Goal: Transaction & Acquisition: Obtain resource

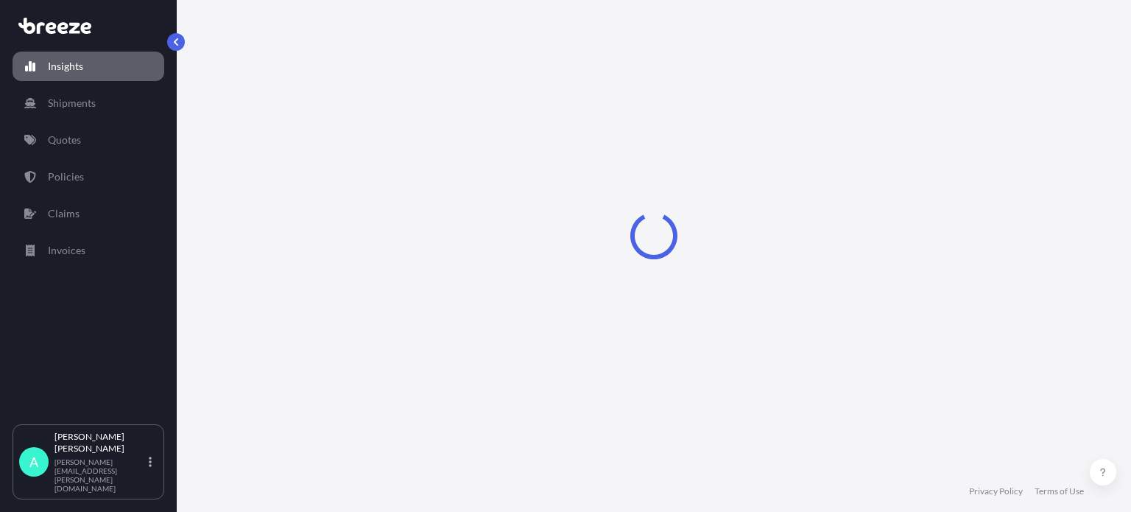
select select "2025"
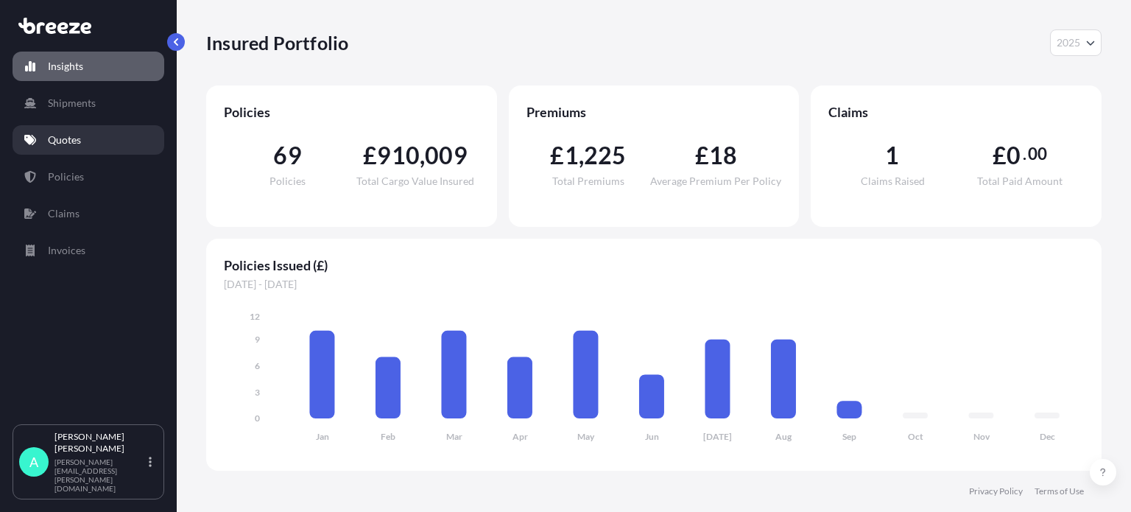
click at [132, 133] on link "Quotes" at bounding box center [89, 139] width 152 height 29
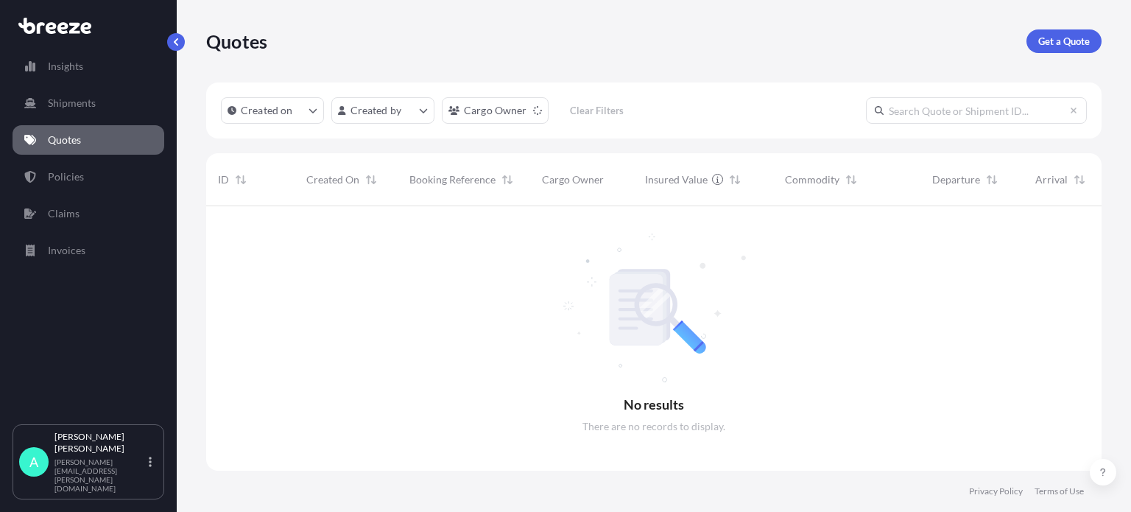
scroll to position [306, 884]
click at [1049, 36] on p "Get a Quote" at bounding box center [1065, 41] width 52 height 15
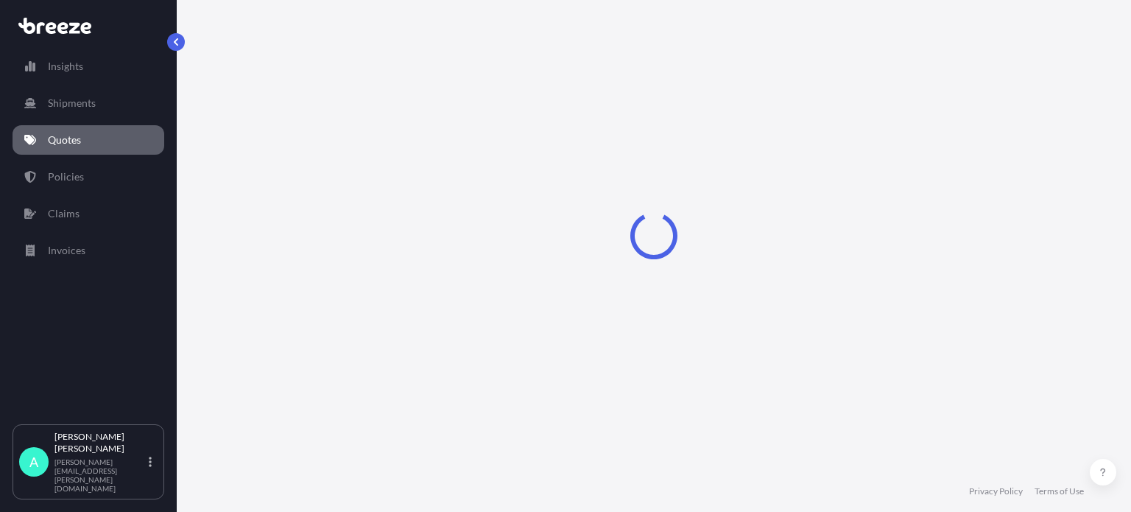
select select "Sea"
select select "1"
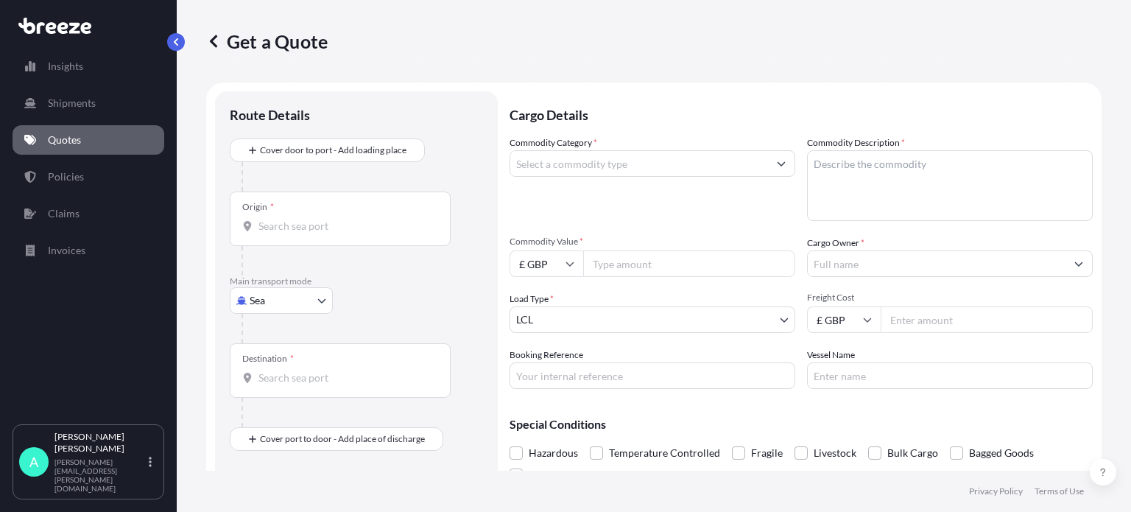
scroll to position [24, 0]
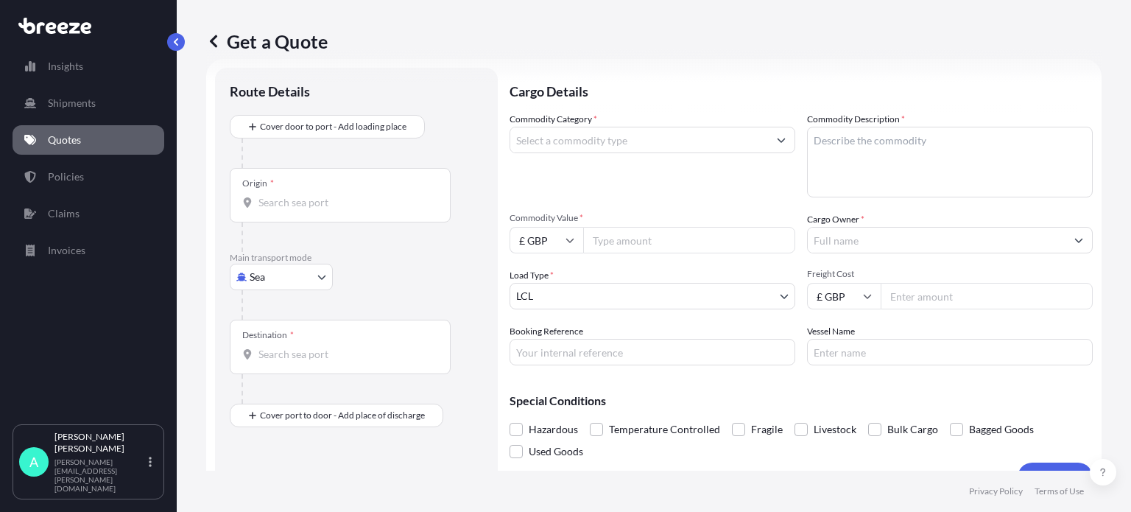
click at [325, 195] on input "Origin *" at bounding box center [346, 202] width 174 height 15
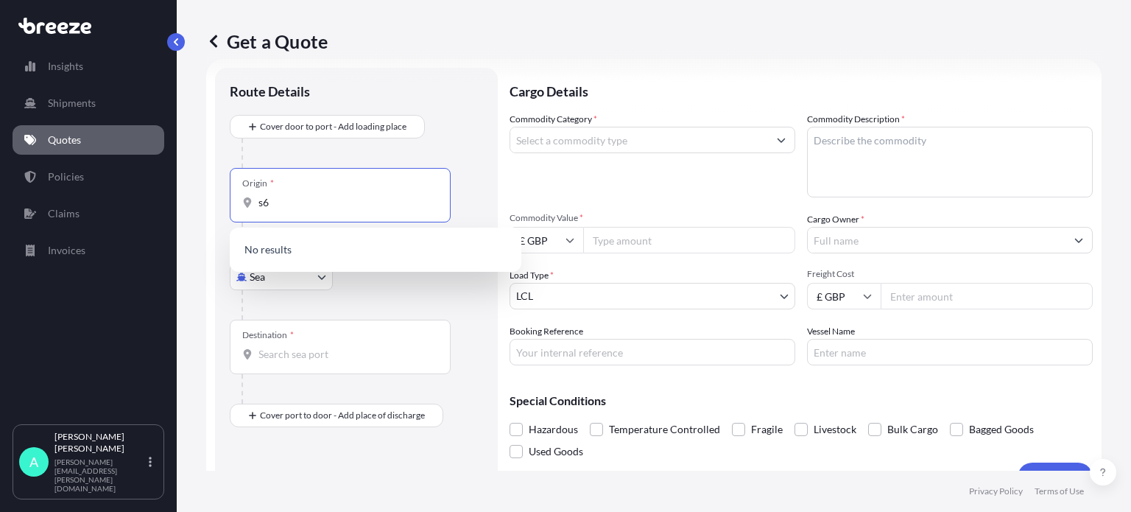
type input "s"
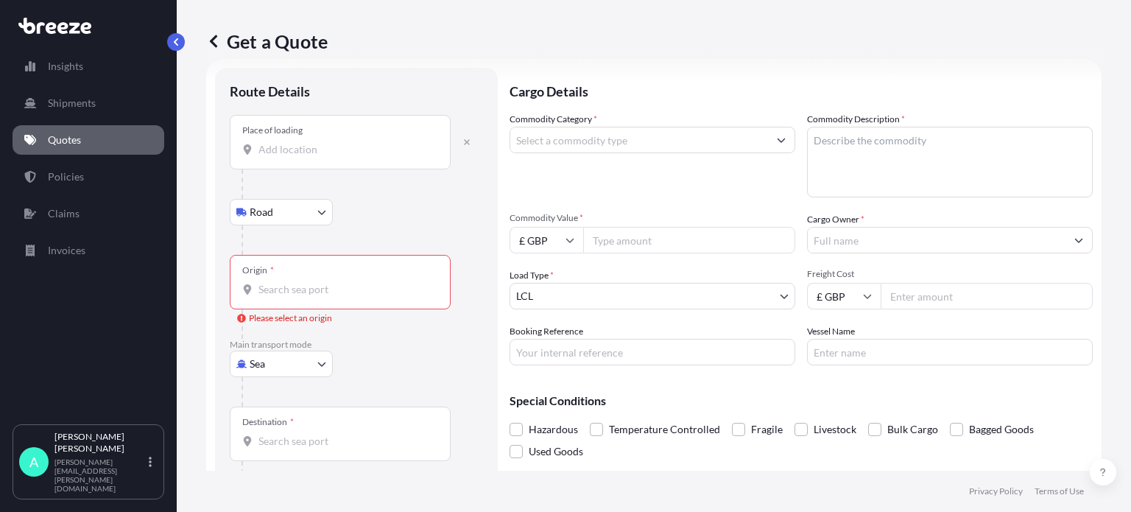
click at [289, 145] on input "Place of loading" at bounding box center [346, 149] width 174 height 15
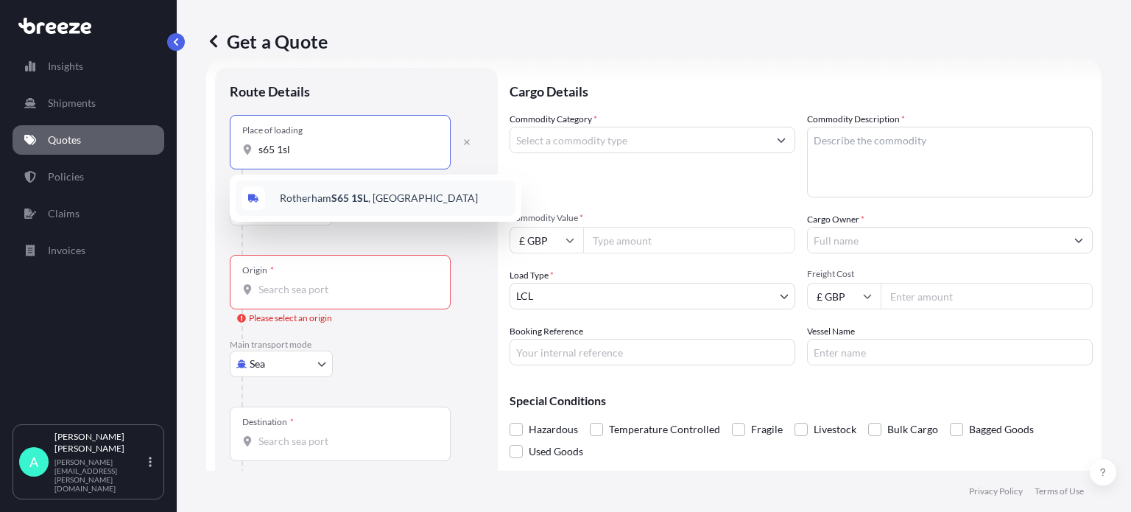
click at [325, 194] on span "[STREET_ADDRESS]" at bounding box center [379, 198] width 198 height 15
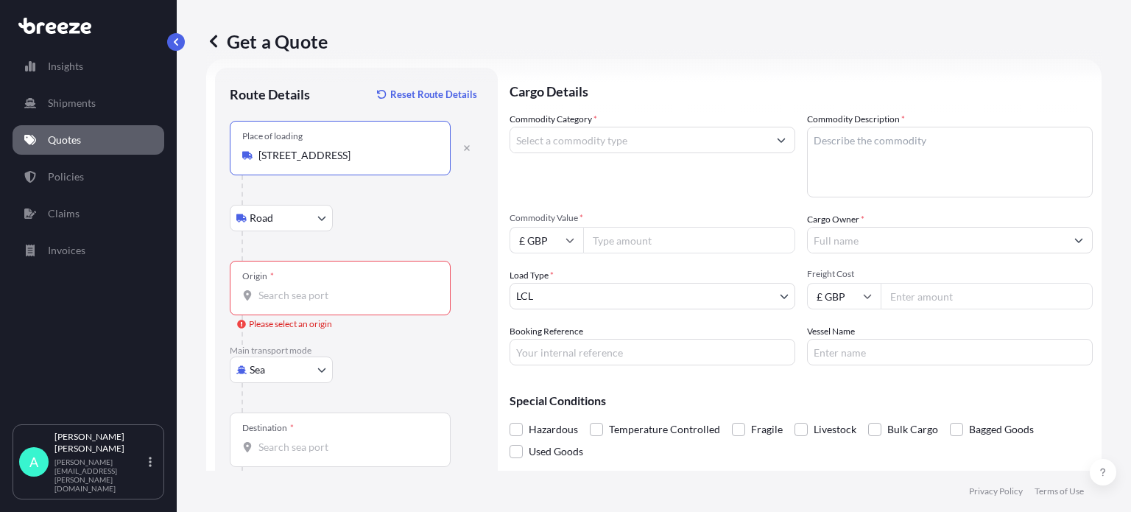
type input "[STREET_ADDRESS]"
click at [310, 298] on input "Origin * Please select an origin" at bounding box center [346, 295] width 174 height 15
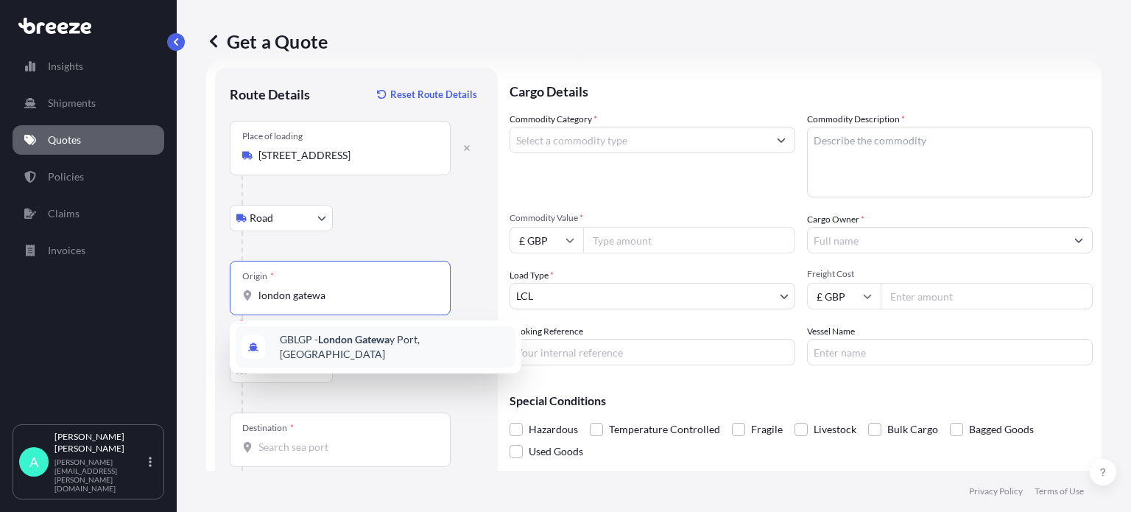
click at [408, 346] on span "GBLGP - [GEOGRAPHIC_DATA], [GEOGRAPHIC_DATA]" at bounding box center [395, 346] width 230 height 29
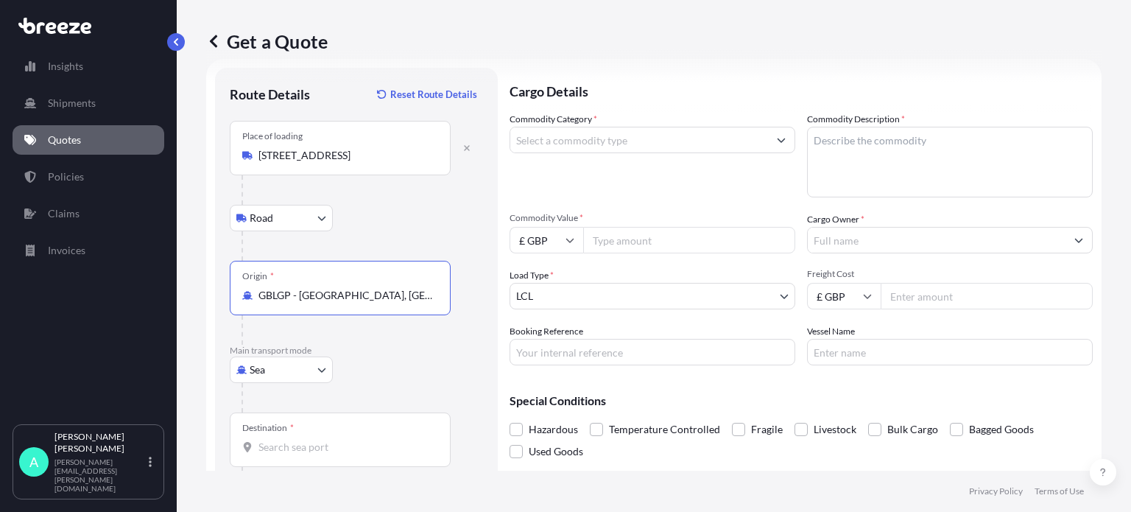
type input "GBLGP - [GEOGRAPHIC_DATA], [GEOGRAPHIC_DATA]"
click at [309, 453] on input "Destination *" at bounding box center [346, 447] width 174 height 15
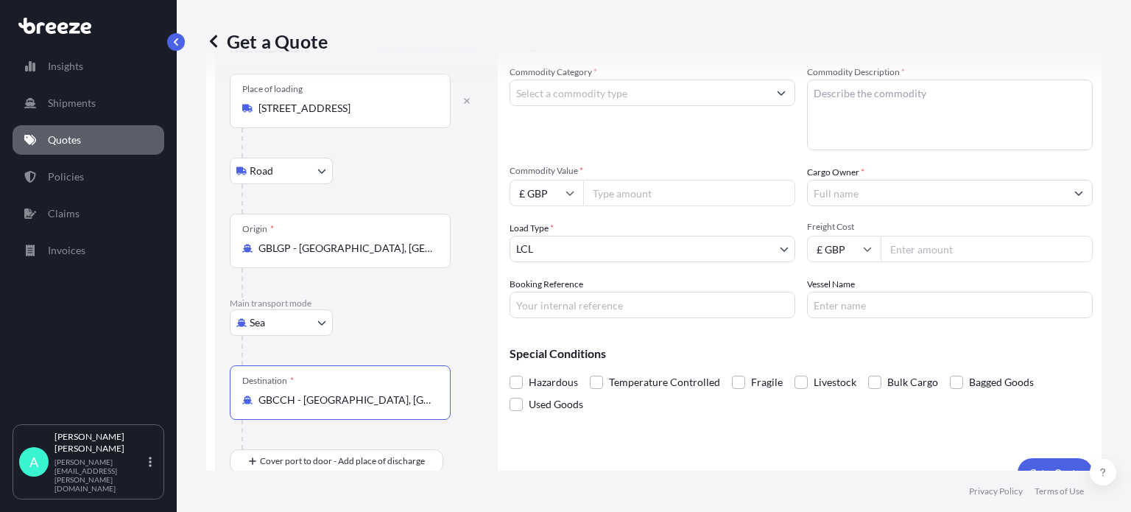
scroll to position [95, 0]
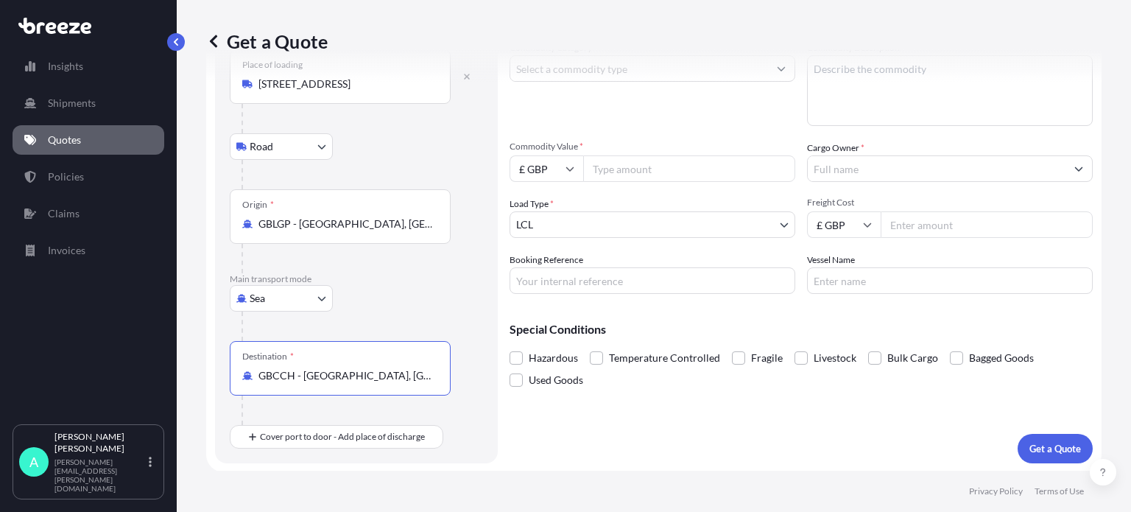
click at [379, 370] on input "GBCCH - [GEOGRAPHIC_DATA], [GEOGRAPHIC_DATA]" at bounding box center [346, 375] width 174 height 15
drag, startPoint x: 437, startPoint y: 371, endPoint x: 256, endPoint y: 347, distance: 182.0
click at [256, 347] on div "Destination * GBCCH - [GEOGRAPHIC_DATA], [GEOGRAPHIC_DATA]" at bounding box center [340, 368] width 221 height 55
click at [359, 373] on input "GBCCH - [GEOGRAPHIC_DATA], [GEOGRAPHIC_DATA]" at bounding box center [346, 375] width 174 height 15
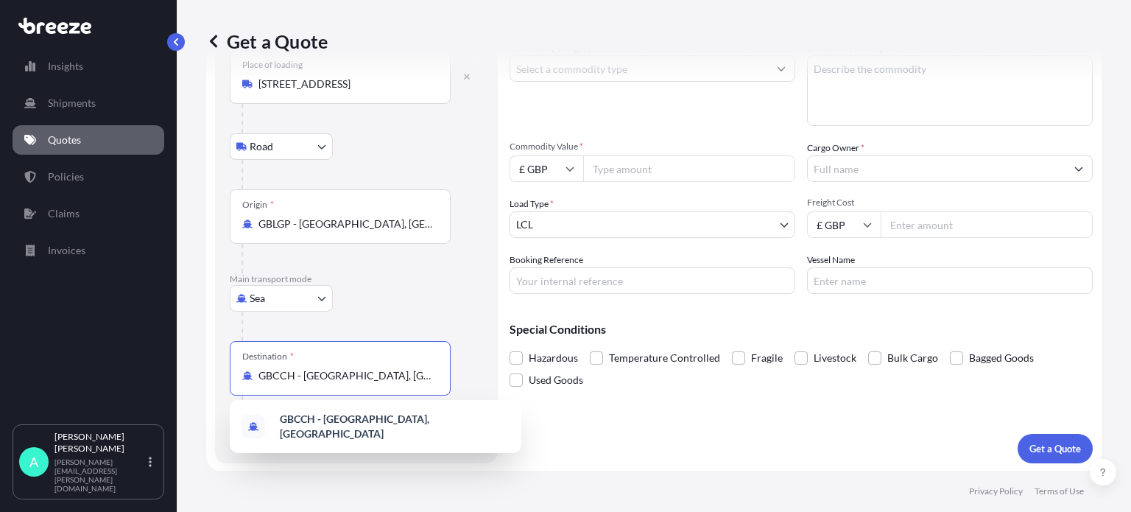
drag, startPoint x: 372, startPoint y: 353, endPoint x: 127, endPoint y: 348, distance: 245.3
click at [127, 348] on div "Insights Shipments Quotes Policies Claims Invoices A [PERSON_NAME] [PERSON_NAME…" at bounding box center [565, 256] width 1131 height 512
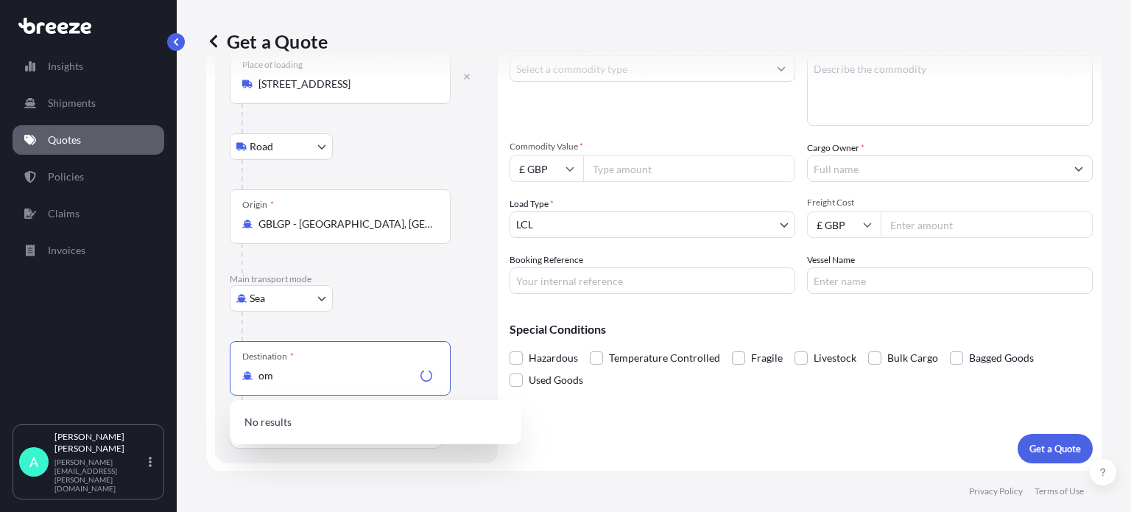
type input "m"
type input "c"
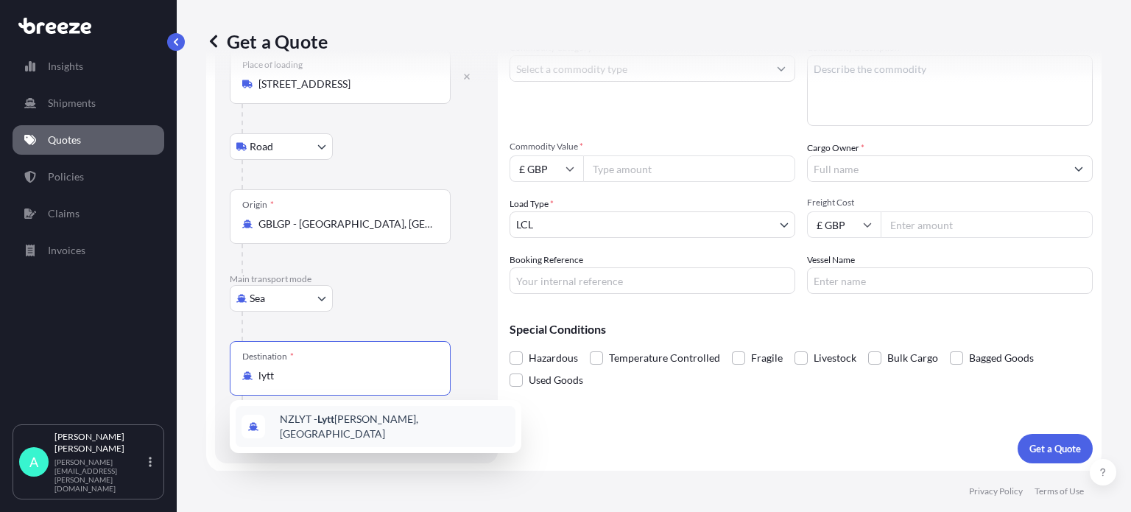
click at [355, 435] on div "NZLYT - [PERSON_NAME], [GEOGRAPHIC_DATA]" at bounding box center [376, 426] width 280 height 41
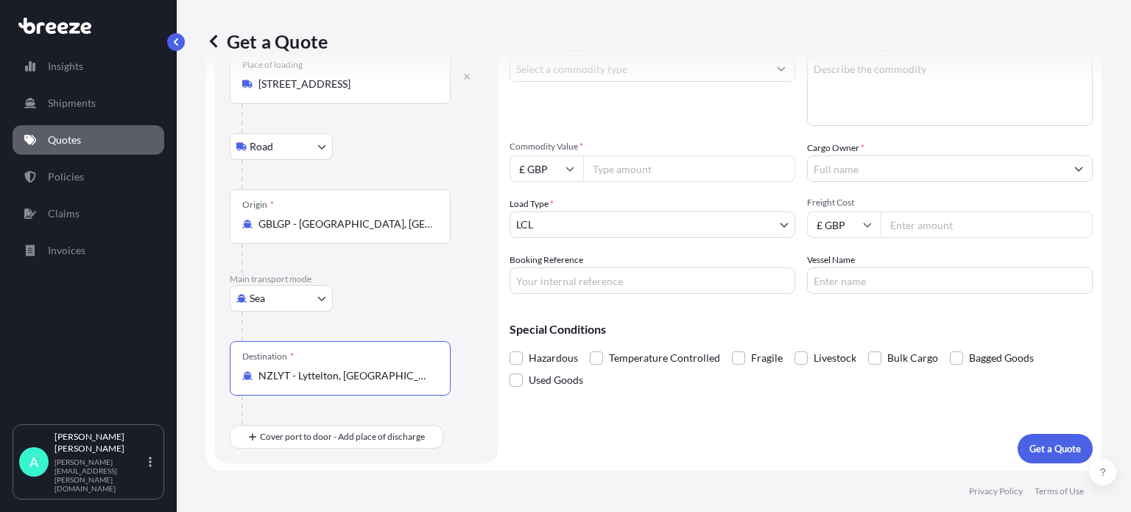
type input "NZLYT - Lyttelton, [GEOGRAPHIC_DATA]"
click at [624, 167] on input "Commodity Value *" at bounding box center [689, 168] width 212 height 27
type input "1980.00"
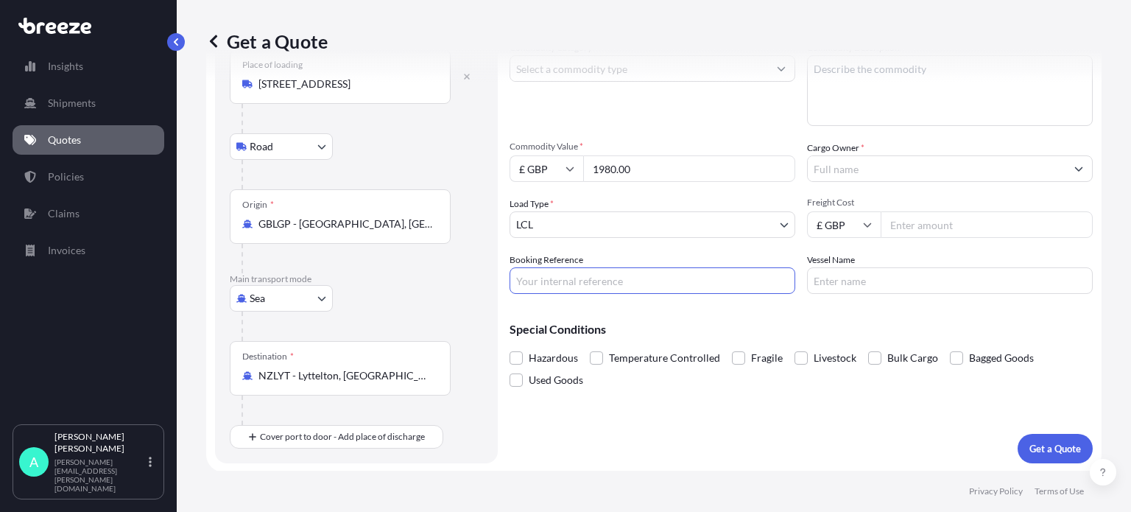
click at [587, 267] on input "Booking Reference" at bounding box center [653, 280] width 286 height 27
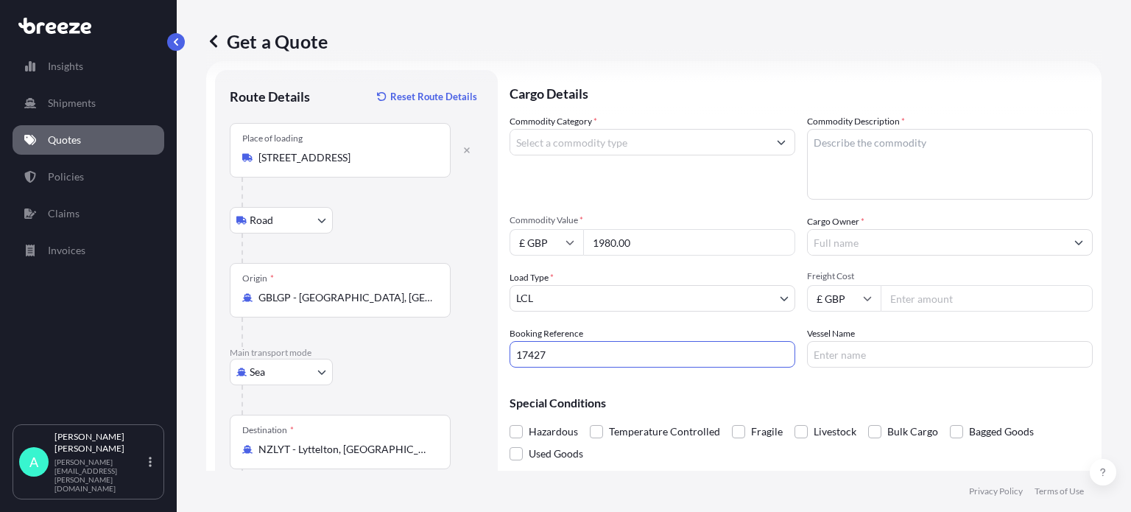
type input "17427"
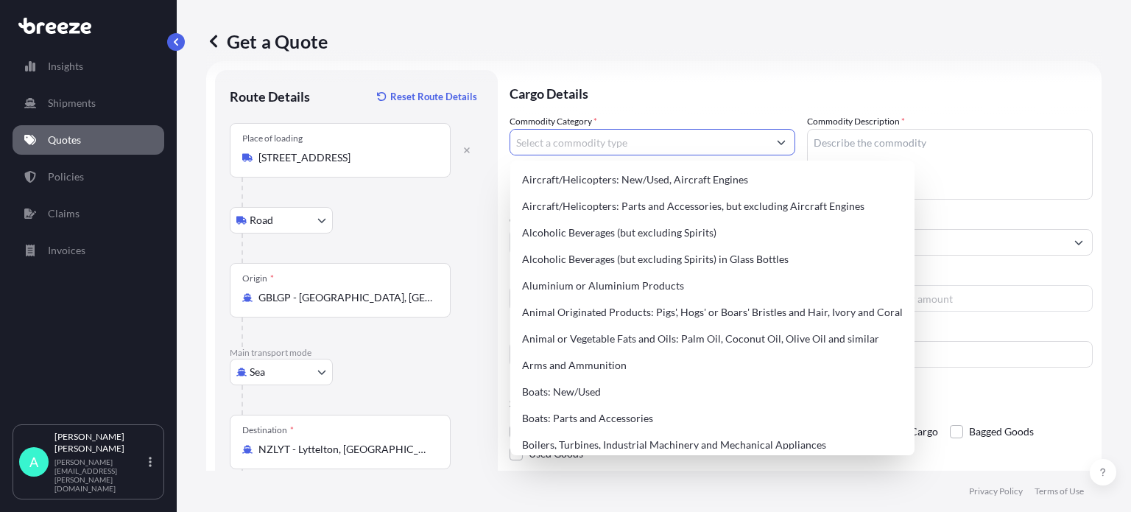
click at [616, 141] on input "Commodity Category *" at bounding box center [639, 142] width 258 height 27
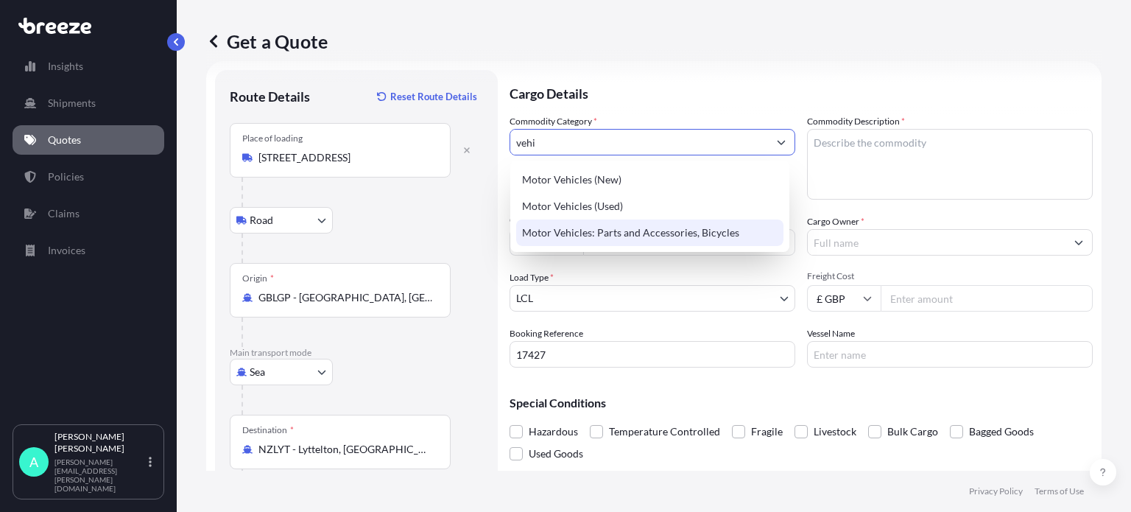
click at [633, 229] on div "Motor Vehicles: Parts and Accessories, Bicycles" at bounding box center [649, 233] width 267 height 27
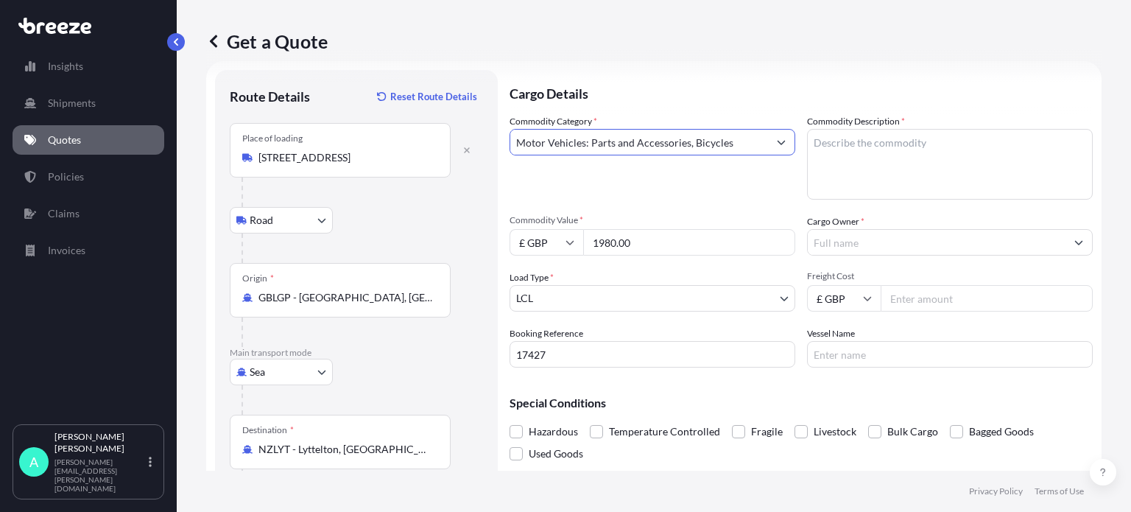
type input "Motor Vehicles: Parts and Accessories, Bicycles"
click at [864, 144] on textarea "Commodity Description *" at bounding box center [950, 164] width 286 height 71
type textarea "ford transit custom atlas bodykit"
click at [843, 247] on input "Cargo Owner *" at bounding box center [937, 242] width 258 height 27
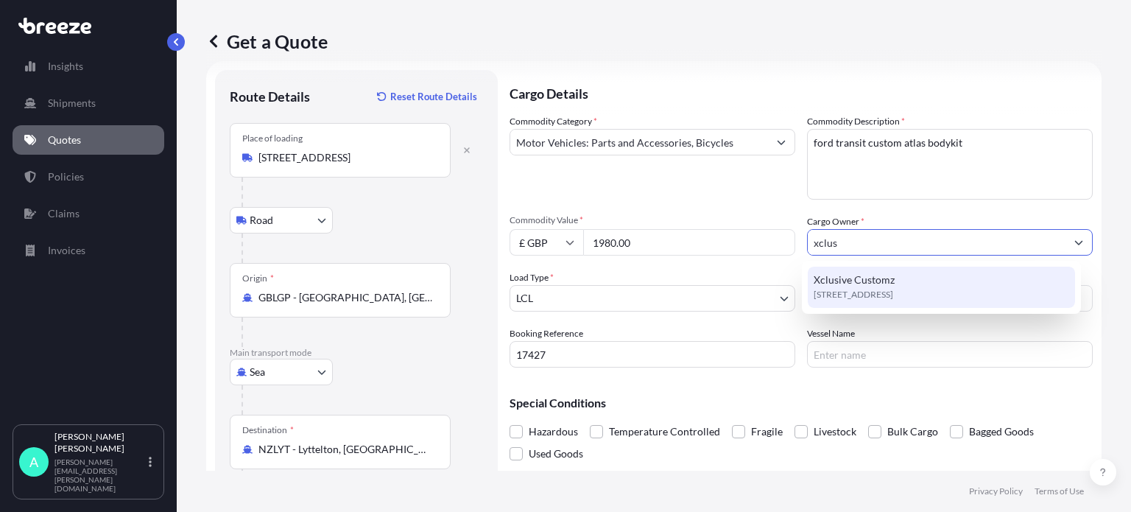
click at [843, 275] on span "Xclusive Customz" at bounding box center [854, 280] width 81 height 15
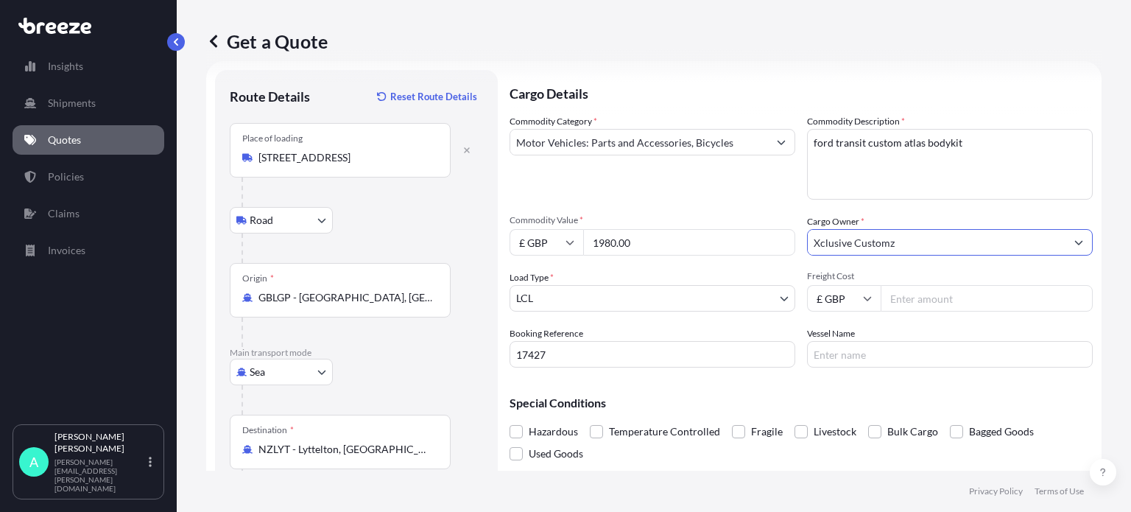
type input "Xclusive Customz"
click at [908, 293] on input "Freight Cost" at bounding box center [987, 298] width 212 height 27
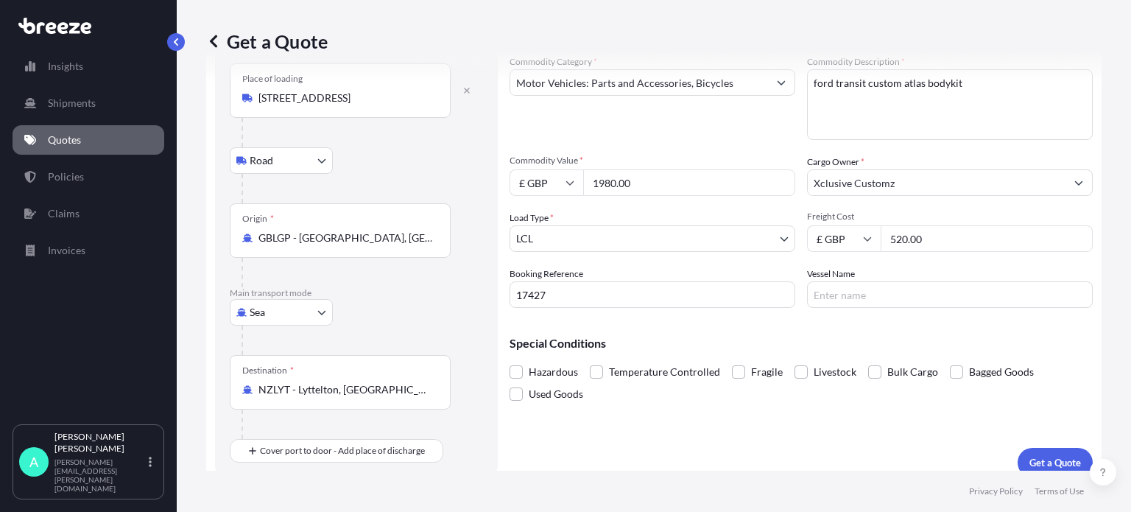
scroll to position [95, 0]
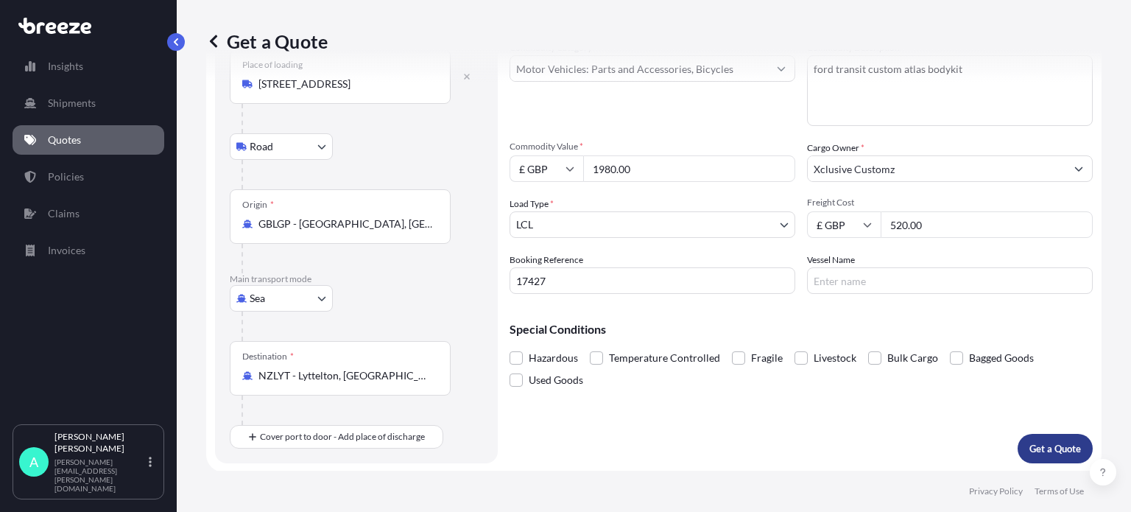
type input "520.00"
click at [1049, 442] on p "Get a Quote" at bounding box center [1056, 448] width 52 height 15
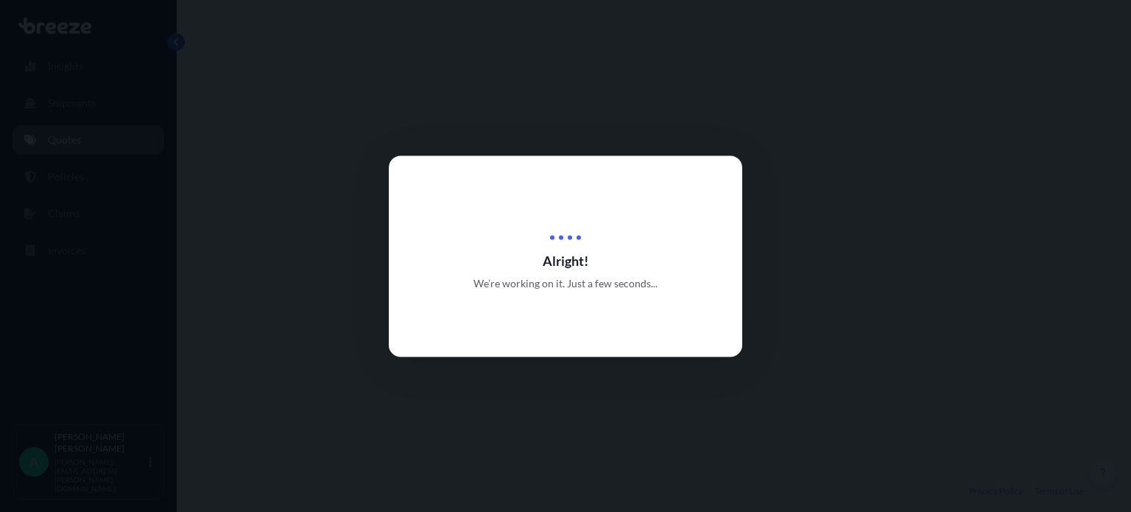
select select "Road"
select select "Sea"
select select "1"
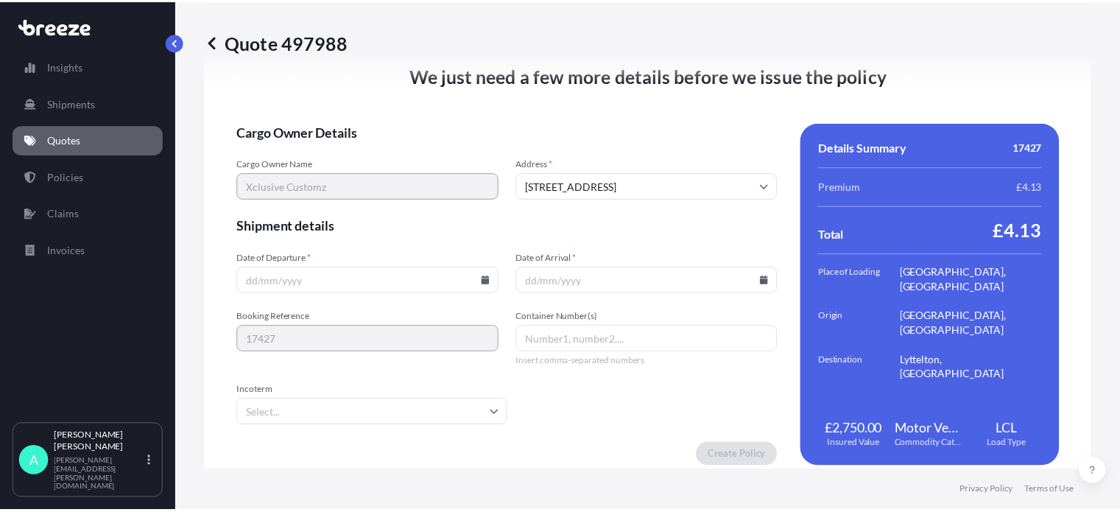
scroll to position [1942, 0]
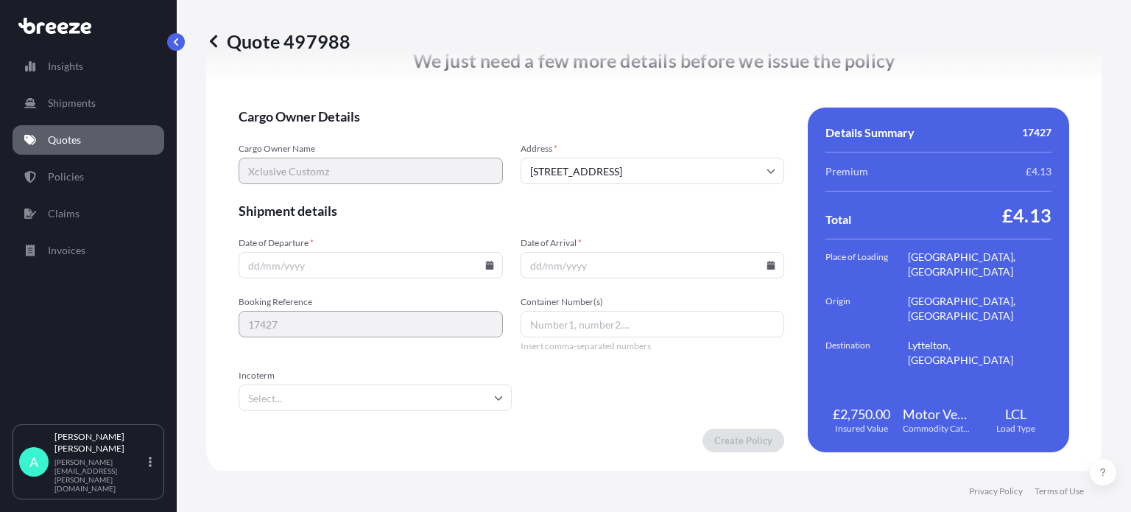
click at [639, 270] on input "Date of Arrival *" at bounding box center [653, 265] width 264 height 27
click at [767, 261] on icon at bounding box center [771, 265] width 9 height 9
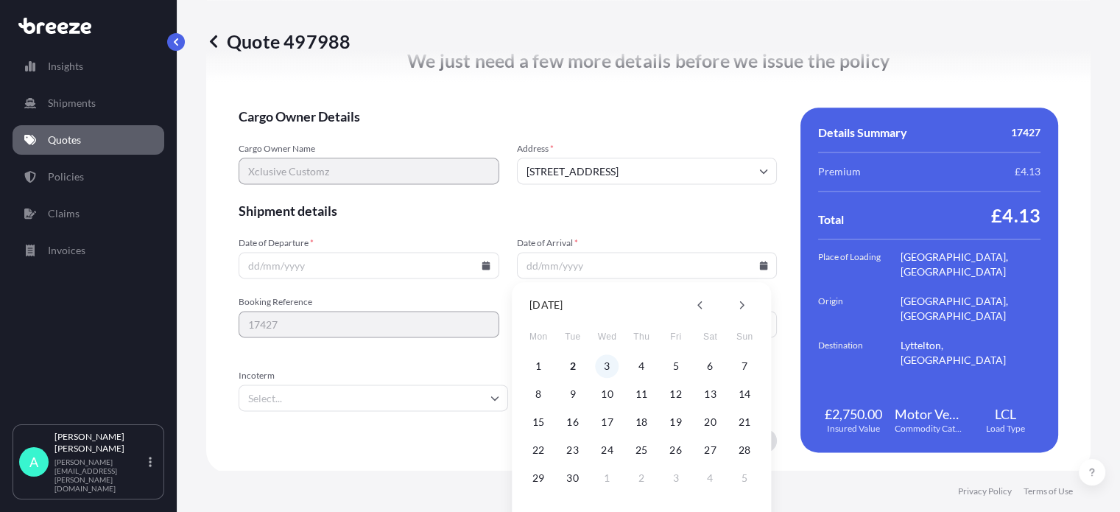
click at [605, 361] on button "3" at bounding box center [608, 366] width 24 height 24
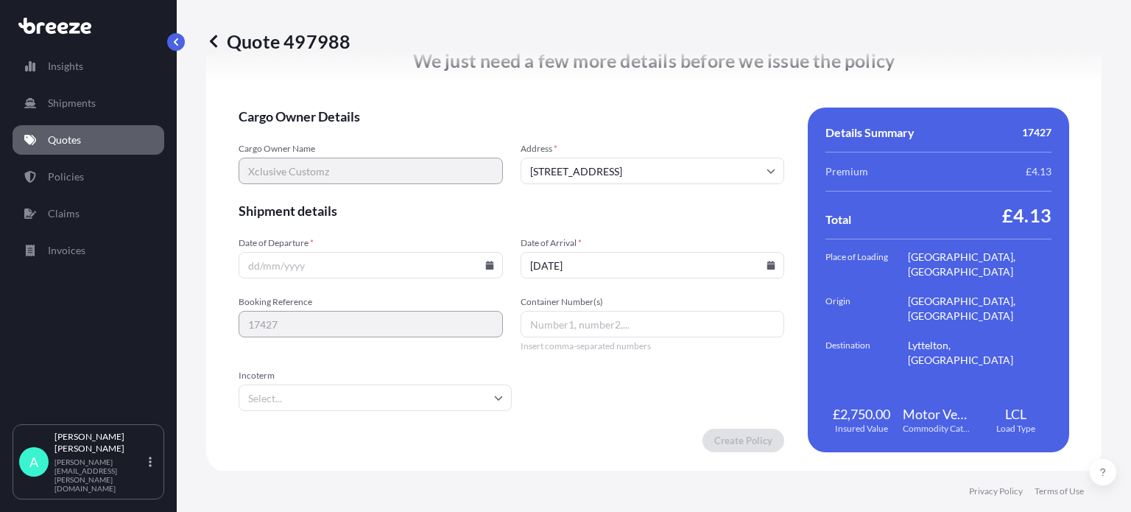
click at [767, 261] on icon at bounding box center [771, 265] width 9 height 9
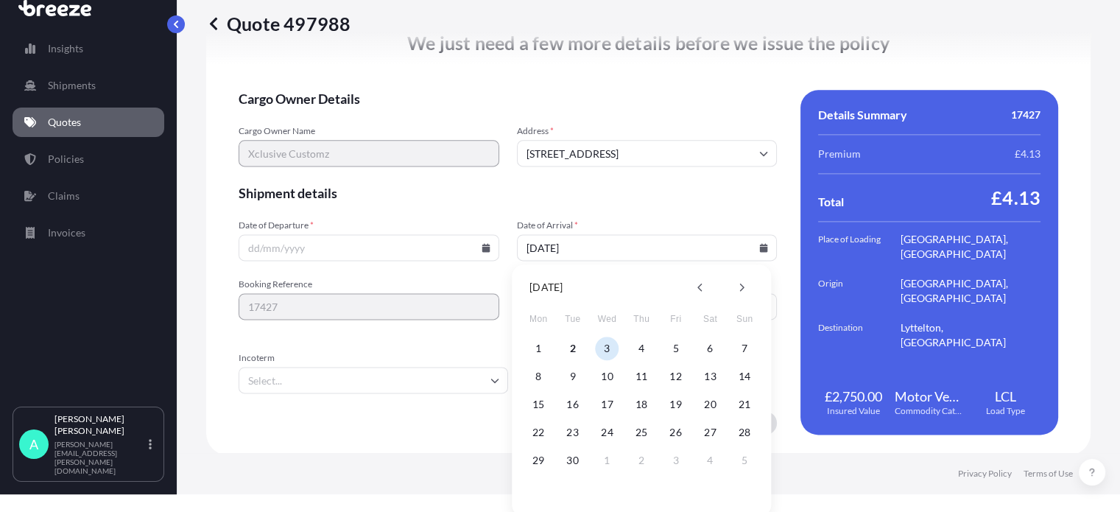
scroll to position [28, 0]
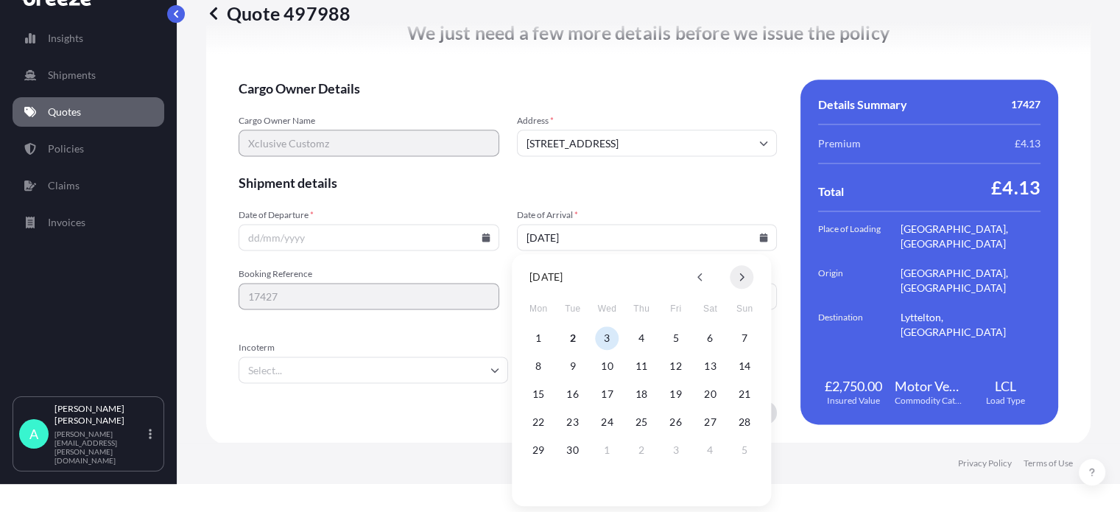
click at [746, 276] on button at bounding box center [742, 277] width 24 height 24
click at [746, 275] on button at bounding box center [742, 277] width 24 height 24
click at [538, 417] on button "17" at bounding box center [539, 422] width 24 height 24
type input "[DATE]"
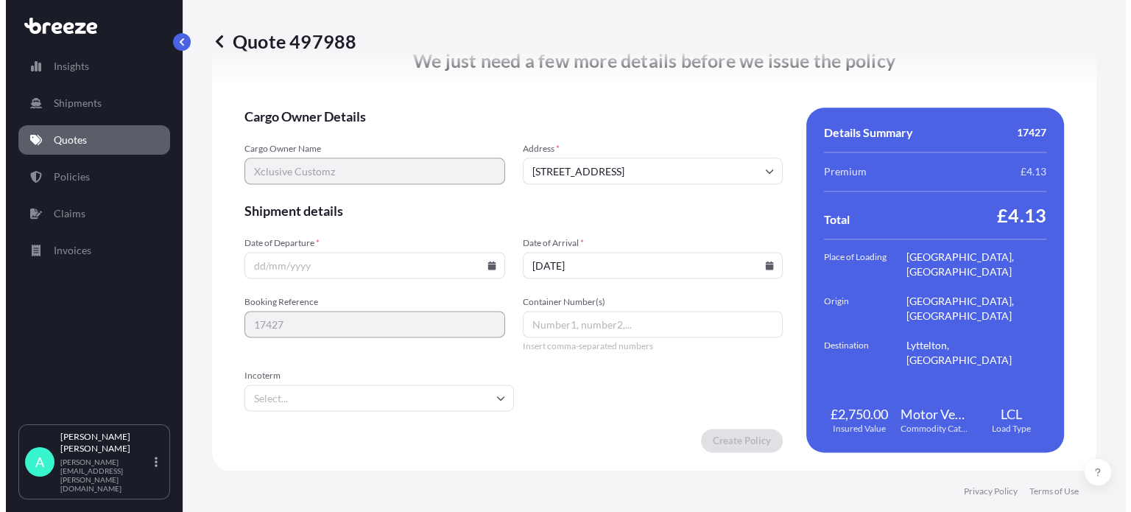
scroll to position [0, 0]
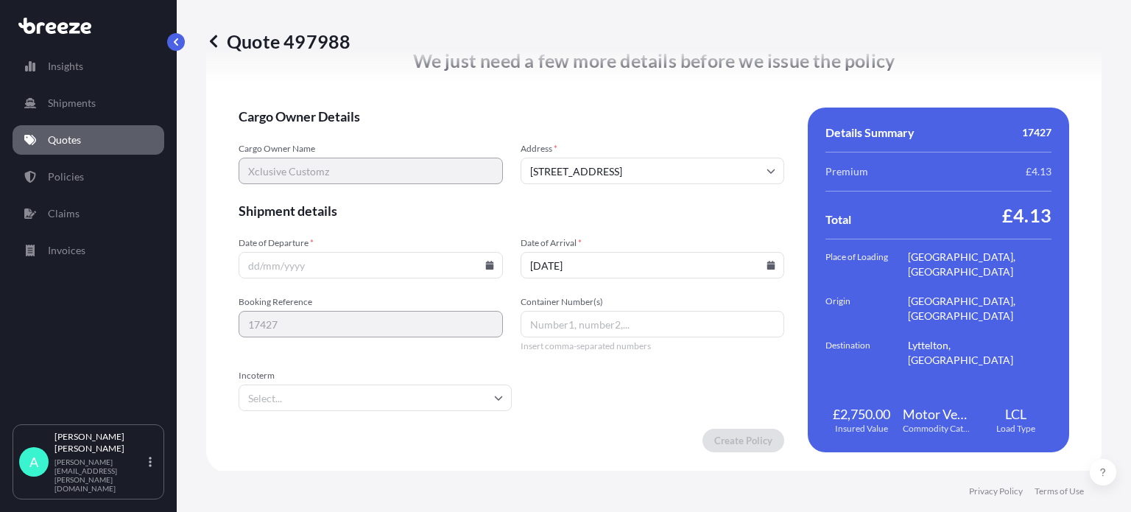
click at [348, 393] on input "Incoterm" at bounding box center [375, 398] width 273 height 27
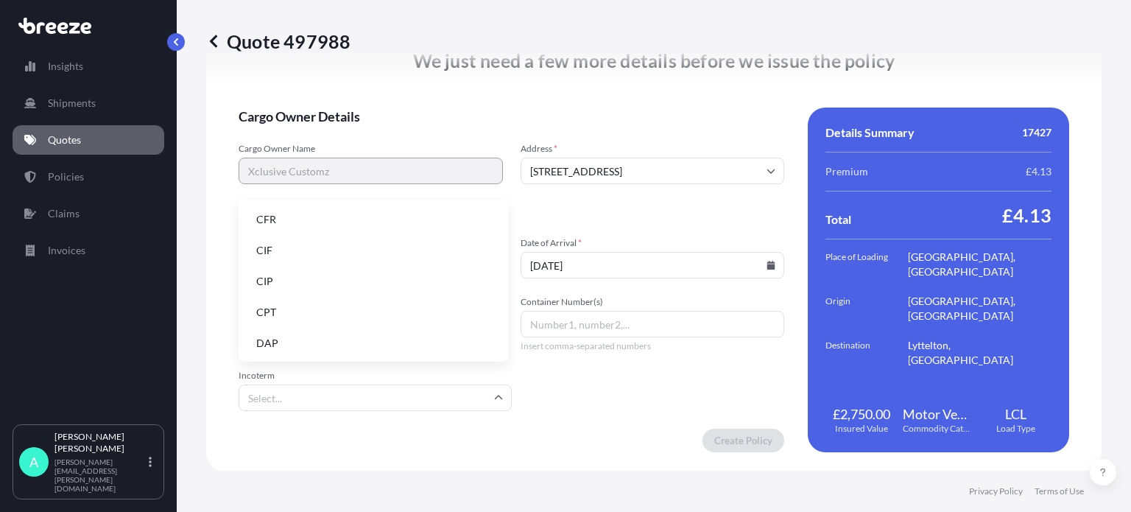
click at [284, 223] on li "CFR" at bounding box center [374, 220] width 258 height 28
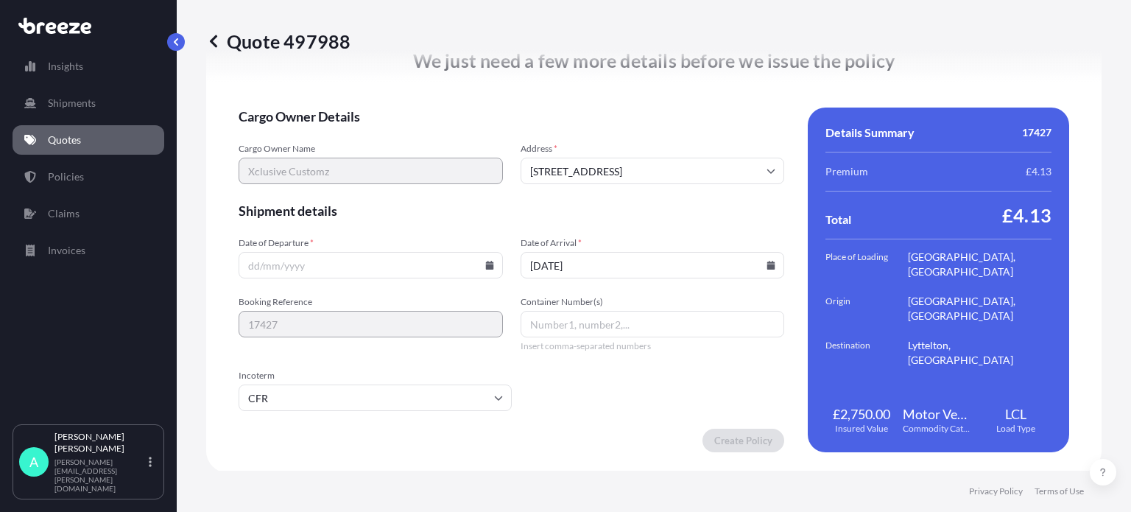
click at [637, 429] on div "Create Policy" at bounding box center [512, 441] width 546 height 24
click at [488, 266] on icon at bounding box center [489, 265] width 8 height 9
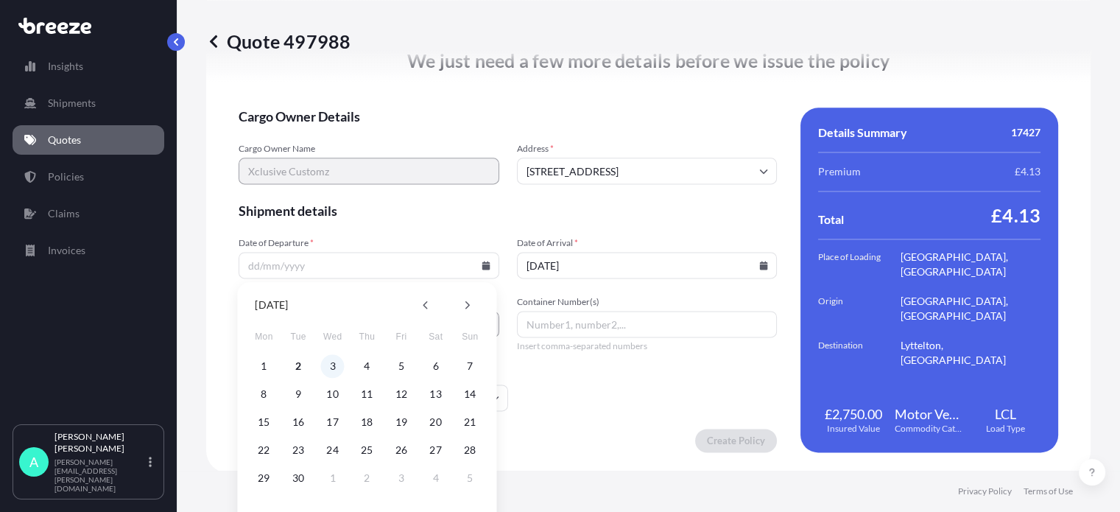
click at [326, 362] on button "3" at bounding box center [333, 366] width 24 height 24
type input "[DATE]"
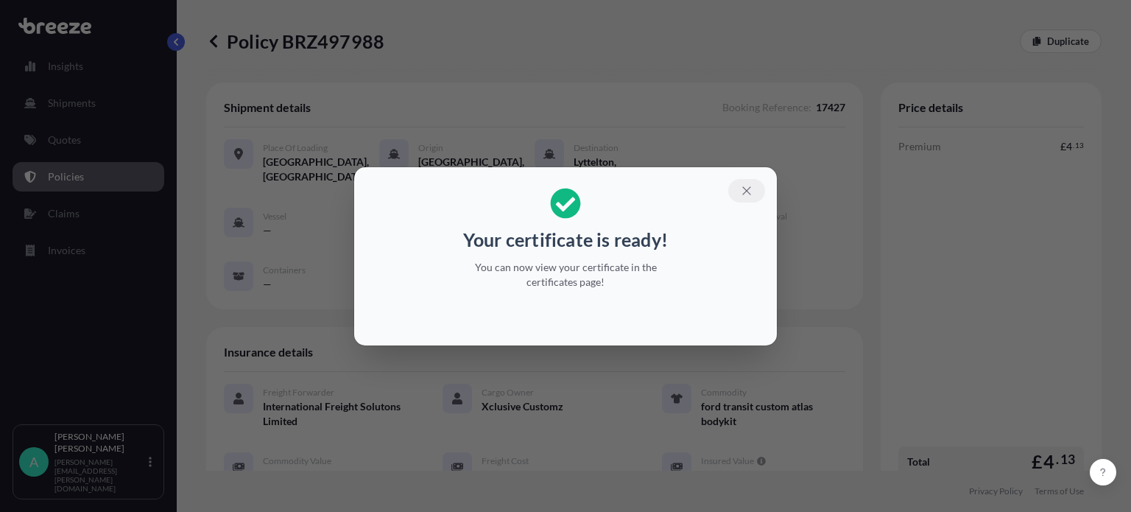
click at [748, 188] on icon "button" at bounding box center [746, 190] width 13 height 13
